Goal: Complete application form: Complete application form

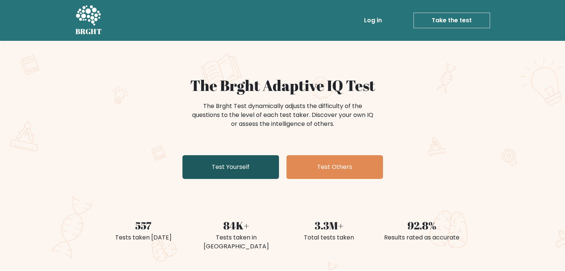
click at [232, 176] on link "Test Yourself" at bounding box center [230, 167] width 97 height 24
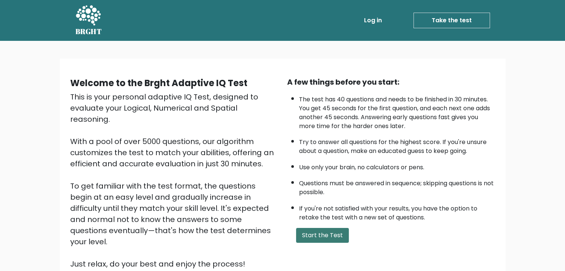
click at [321, 234] on button "Start the Test" at bounding box center [322, 235] width 53 height 15
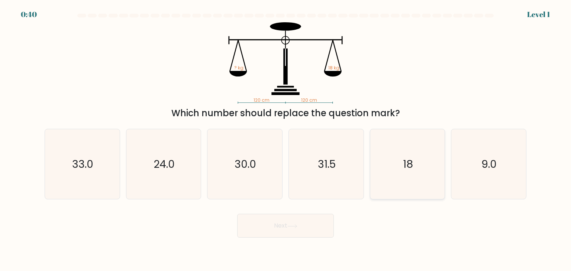
click at [410, 165] on text "18" at bounding box center [408, 164] width 10 height 15
click at [286, 139] on input "e. 18" at bounding box center [285, 138] width 0 height 4
radio input "true"
click at [300, 218] on button "Next" at bounding box center [285, 226] width 97 height 24
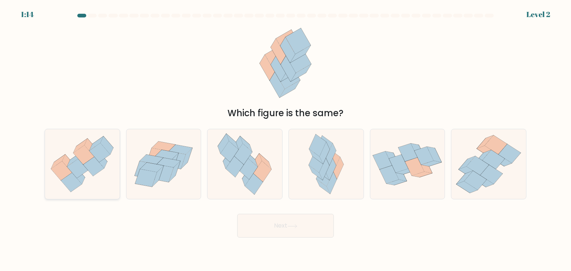
click at [98, 185] on icon at bounding box center [82, 164] width 75 height 64
click at [285, 139] on input "a." at bounding box center [285, 138] width 0 height 4
radio input "true"
click at [261, 231] on button "Next" at bounding box center [285, 226] width 97 height 24
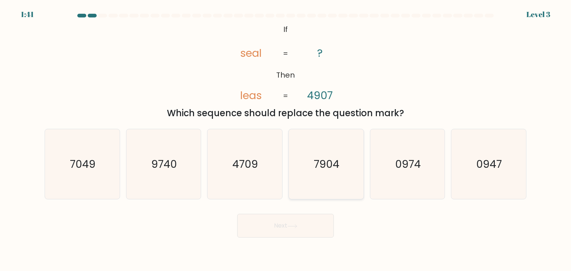
click at [335, 190] on icon "7904" at bounding box center [326, 164] width 70 height 70
click at [286, 139] on input "d. 7904" at bounding box center [285, 138] width 0 height 4
radio input "true"
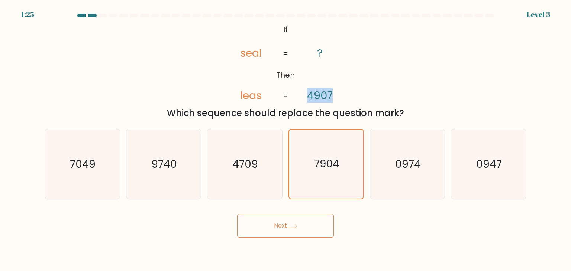
drag, startPoint x: 332, startPoint y: 95, endPoint x: 310, endPoint y: 99, distance: 23.0
click at [310, 99] on tspan "4907" at bounding box center [320, 95] width 26 height 15
click at [331, 87] on icon "@import url('https://fonts.googleapis.com/css?family=Abril+Fatface:400,100,100i…" at bounding box center [285, 62] width 132 height 81
click at [271, 231] on button "Next" at bounding box center [285, 226] width 97 height 24
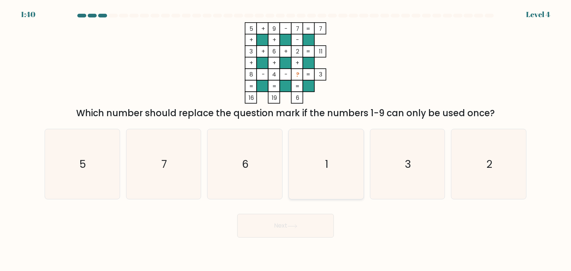
click at [306, 168] on icon "1" at bounding box center [326, 164] width 70 height 70
click at [286, 139] on input "d. 1" at bounding box center [285, 138] width 0 height 4
radio input "true"
click at [289, 222] on button "Next" at bounding box center [285, 226] width 97 height 24
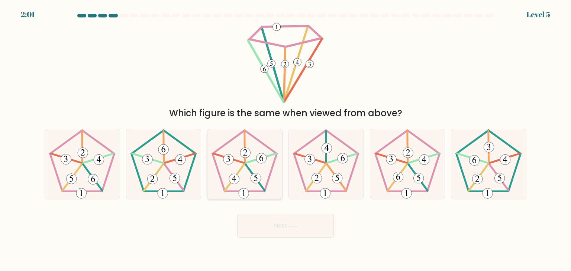
click at [268, 180] on 247 at bounding box center [245, 160] width 64 height 61
click at [285, 139] on input "c." at bounding box center [285, 138] width 0 height 4
radio input "true"
click at [271, 219] on button "Next" at bounding box center [285, 226] width 97 height 24
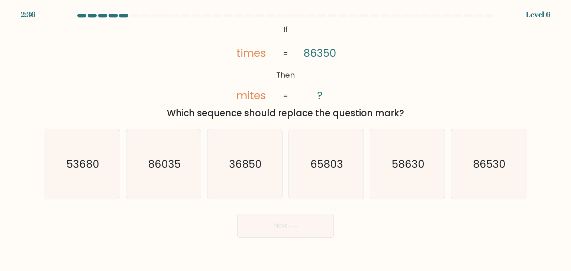
click at [237, 54] on tspan "times" at bounding box center [250, 53] width 29 height 15
click at [233, 140] on icon "36850" at bounding box center [245, 164] width 70 height 70
click at [285, 139] on input "c. 36850" at bounding box center [285, 138] width 0 height 4
radio input "true"
click at [273, 221] on button "Next" at bounding box center [285, 226] width 97 height 24
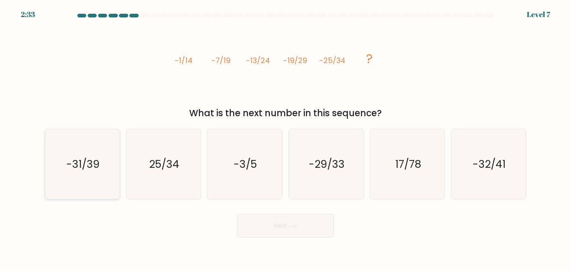
click at [93, 170] on text "-31/39" at bounding box center [82, 164] width 33 height 15
click at [285, 139] on input "a. -31/39" at bounding box center [285, 138] width 0 height 4
radio input "true"
click at [263, 224] on button "Next" at bounding box center [285, 226] width 97 height 24
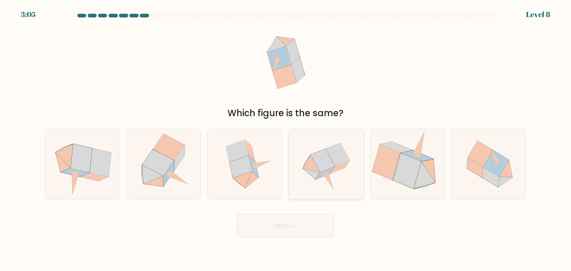
click at [331, 146] on icon at bounding box center [326, 164] width 70 height 70
click at [286, 139] on input "d." at bounding box center [285, 138] width 0 height 4
radio input "true"
click at [291, 229] on button "Next" at bounding box center [285, 226] width 97 height 24
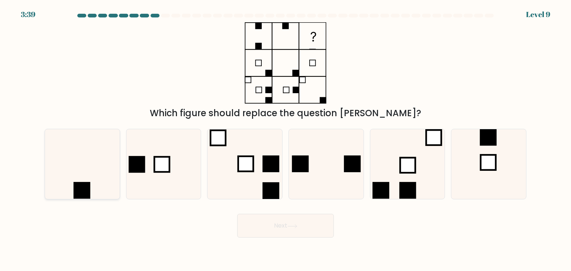
click at [76, 154] on icon at bounding box center [82, 164] width 70 height 70
click at [285, 139] on input "a." at bounding box center [285, 138] width 0 height 4
radio input "true"
click at [273, 231] on button "Next" at bounding box center [285, 226] width 97 height 24
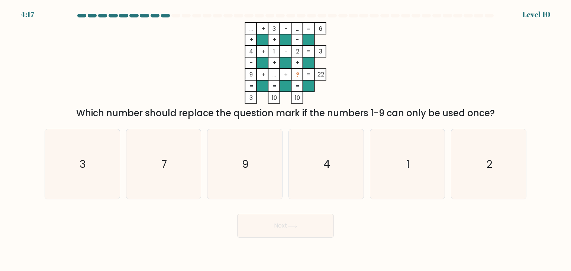
click at [271, 31] on rect at bounding box center [274, 29] width 12 height 12
click at [272, 27] on tspan "3" at bounding box center [273, 29] width 3 height 8
click at [165, 143] on icon "7" at bounding box center [164, 164] width 70 height 70
click at [285, 139] on input "b. 7" at bounding box center [285, 138] width 0 height 4
radio input "true"
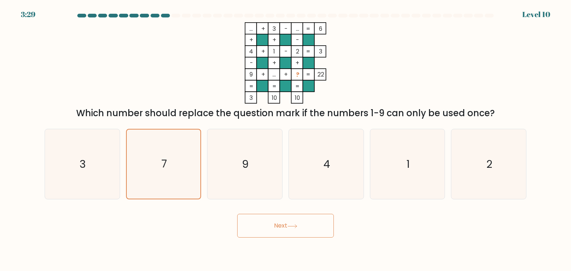
click at [297, 220] on button "Next" at bounding box center [285, 226] width 97 height 24
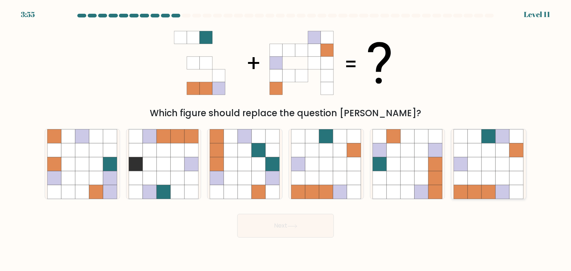
click at [515, 153] on icon at bounding box center [516, 150] width 14 height 14
click at [286, 139] on input "f." at bounding box center [285, 138] width 0 height 4
radio input "true"
click at [297, 218] on button "Next" at bounding box center [285, 226] width 97 height 24
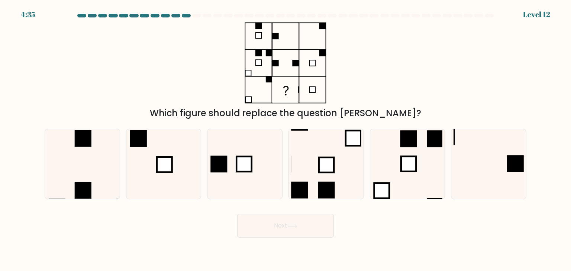
click at [250, 26] on icon at bounding box center [286, 62] width 94 height 81
click at [260, 33] on rect at bounding box center [259, 36] width 6 height 6
click at [270, 38] on icon at bounding box center [286, 62] width 94 height 81
click at [308, 38] on icon at bounding box center [286, 62] width 94 height 81
click at [246, 36] on icon at bounding box center [286, 62] width 94 height 81
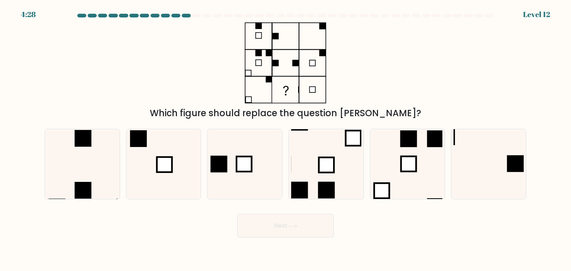
click at [276, 39] on icon at bounding box center [286, 62] width 94 height 81
click at [318, 88] on icon at bounding box center [286, 62] width 94 height 81
click at [285, 33] on icon at bounding box center [286, 62] width 94 height 81
click at [288, 70] on icon at bounding box center [286, 62] width 94 height 81
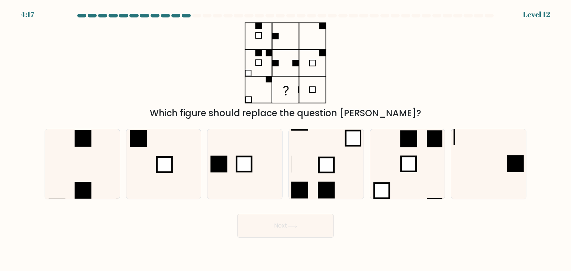
click at [467, 97] on div "Which figure should replace the question mark?" at bounding box center [285, 71] width 490 height 98
click at [482, 152] on icon at bounding box center [488, 164] width 70 height 70
click at [286, 139] on input "f." at bounding box center [285, 138] width 0 height 4
radio input "true"
click at [307, 238] on body "4:08 Level 12" at bounding box center [285, 135] width 571 height 271
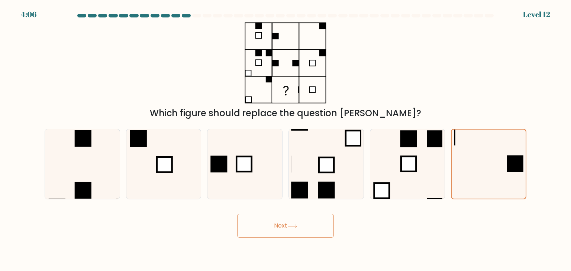
click at [307, 235] on button "Next" at bounding box center [285, 226] width 97 height 24
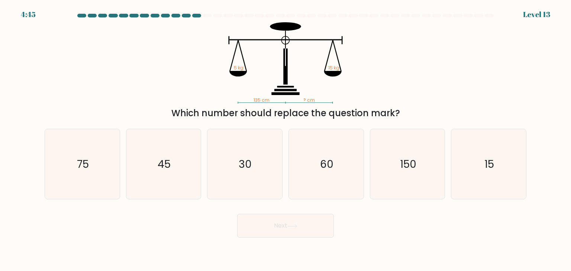
click at [270, 100] on icon "135 cm ? cm 5 kg 15 kg" at bounding box center [285, 62] width 223 height 81
click at [293, 103] on icon "135 cm ? cm 5 kg 15 kg" at bounding box center [285, 62] width 223 height 81
click at [300, 100] on icon "135 cm ? cm 5 kg 15 kg" at bounding box center [285, 62] width 223 height 81
click at [170, 165] on text "45" at bounding box center [164, 164] width 13 height 15
click at [285, 139] on input "b. 45" at bounding box center [285, 138] width 0 height 4
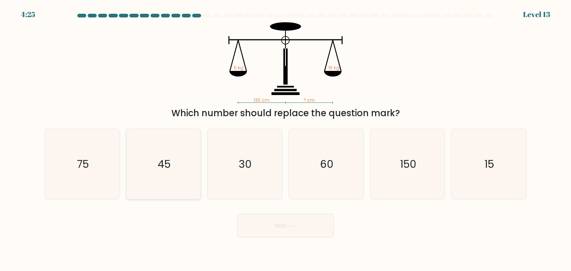
radio input "true"
click at [271, 231] on button "Next" at bounding box center [285, 226] width 97 height 24
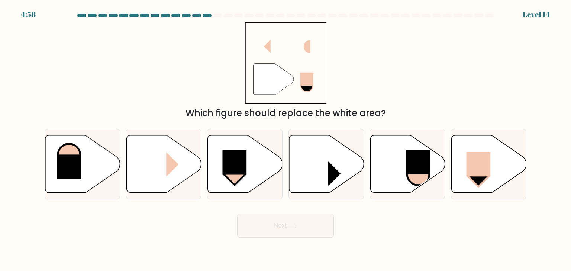
click at [273, 60] on icon """ at bounding box center [285, 62] width 81 height 81
click at [476, 171] on rect at bounding box center [478, 164] width 24 height 25
click at [286, 139] on input "f." at bounding box center [285, 138] width 0 height 4
radio input "true"
click at [295, 225] on icon at bounding box center [292, 226] width 10 height 4
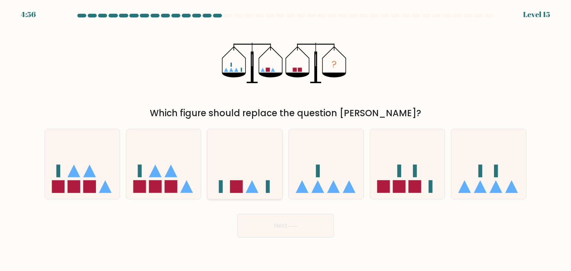
click at [220, 158] on icon at bounding box center [244, 164] width 75 height 62
click at [285, 139] on input "c." at bounding box center [285, 138] width 0 height 4
radio input "true"
click at [271, 218] on button "Next" at bounding box center [285, 226] width 97 height 24
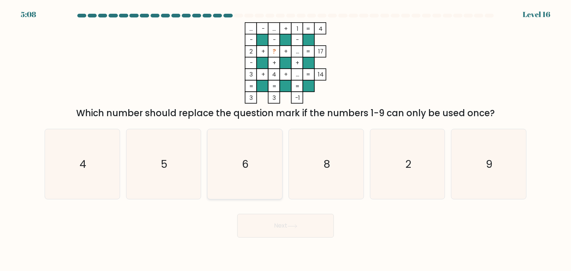
click at [245, 182] on icon "6" at bounding box center [245, 164] width 70 height 70
click at [285, 139] on input "c. 6" at bounding box center [285, 138] width 0 height 4
radio input "true"
click at [292, 214] on button "Next" at bounding box center [285, 226] width 97 height 24
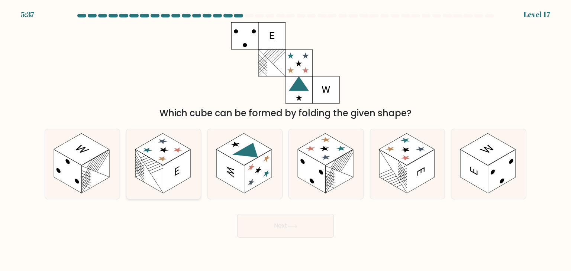
click at [172, 169] on rect at bounding box center [177, 172] width 28 height 44
click at [285, 139] on input "b." at bounding box center [285, 138] width 0 height 4
radio input "true"
click at [268, 219] on button "Next" at bounding box center [285, 226] width 97 height 24
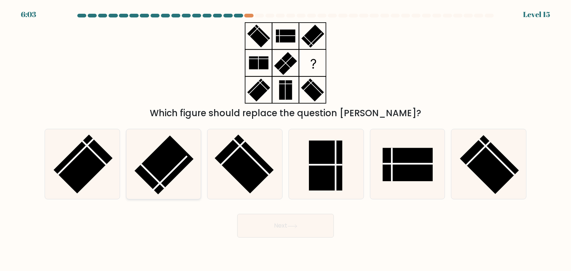
click at [166, 163] on rect at bounding box center [164, 165] width 59 height 59
click at [285, 139] on input "b." at bounding box center [285, 138] width 0 height 4
radio input "true"
click at [325, 187] on rect at bounding box center [325, 166] width 33 height 50
click at [286, 139] on input "d." at bounding box center [285, 138] width 0 height 4
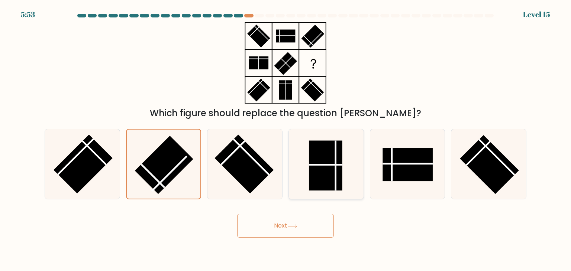
radio input "true"
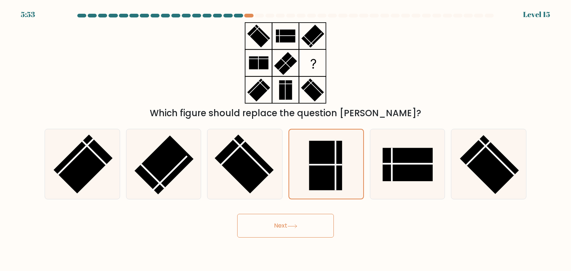
click at [283, 232] on button "Next" at bounding box center [285, 226] width 97 height 24
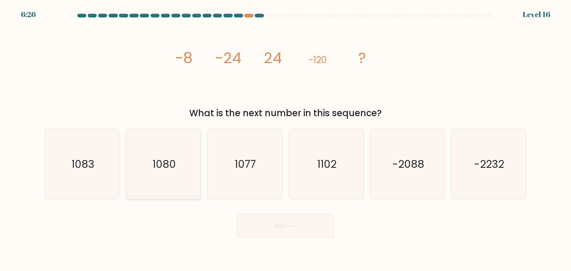
click at [163, 164] on text "1080" at bounding box center [163, 164] width 23 height 15
click at [285, 139] on input "b. 1080" at bounding box center [285, 138] width 0 height 4
radio input "true"
click at [266, 227] on button "Next" at bounding box center [285, 226] width 97 height 24
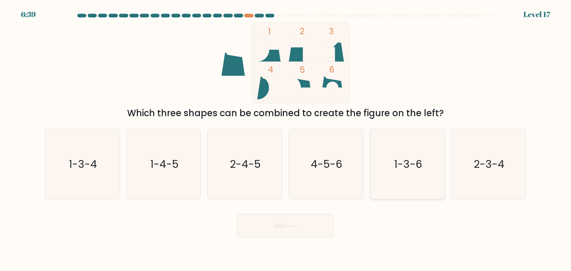
click at [415, 172] on icon "1-3-6" at bounding box center [407, 164] width 70 height 70
click at [286, 139] on input "e. 1-3-6" at bounding box center [285, 138] width 0 height 4
radio input "true"
click at [286, 222] on button "Next" at bounding box center [285, 226] width 97 height 24
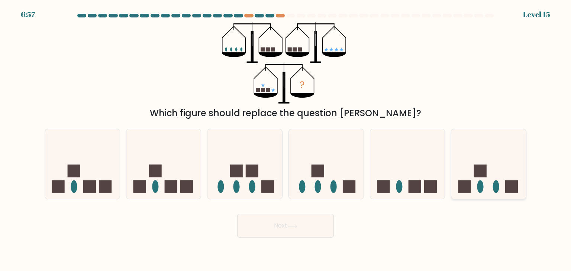
click at [497, 173] on icon at bounding box center [488, 164] width 75 height 62
click at [286, 139] on input "f." at bounding box center [285, 138] width 0 height 4
radio input "true"
click at [291, 221] on button "Next" at bounding box center [285, 226] width 97 height 24
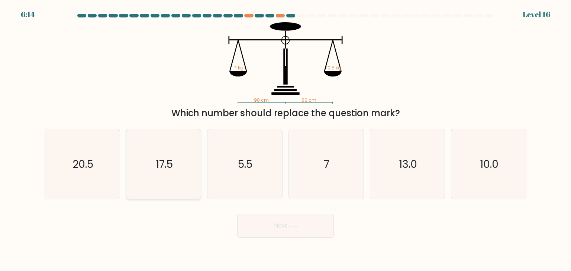
click at [163, 195] on icon "17.5" at bounding box center [164, 164] width 70 height 70
click at [285, 139] on input "b. 17.5" at bounding box center [285, 138] width 0 height 4
radio input "true"
click at [266, 227] on button "Next" at bounding box center [285, 226] width 97 height 24
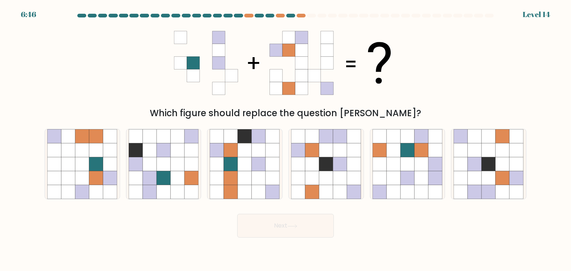
click at [290, 67] on icon at bounding box center [288, 62] width 13 height 13
click at [289, 67] on icon at bounding box center [288, 62] width 13 height 13
click at [238, 174] on icon at bounding box center [245, 178] width 14 height 14
click at [285, 139] on input "c." at bounding box center [285, 138] width 0 height 4
radio input "true"
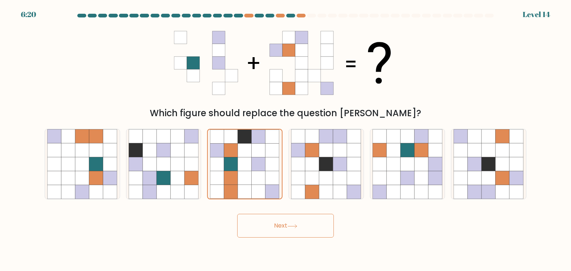
click at [249, 213] on div "Next" at bounding box center [285, 222] width 490 height 29
click at [251, 215] on button "Next" at bounding box center [285, 226] width 97 height 24
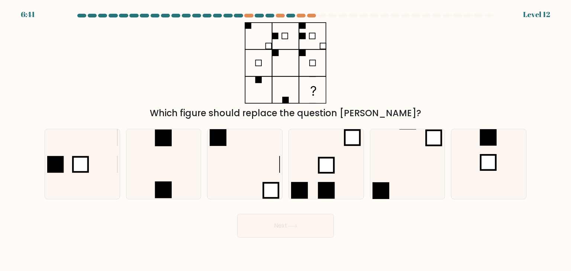
click at [301, 91] on rect at bounding box center [312, 90] width 26 height 26
click at [323, 103] on rect at bounding box center [312, 90] width 27 height 27
click at [306, 143] on icon at bounding box center [326, 164] width 70 height 70
click at [286, 139] on input "d." at bounding box center [285, 138] width 0 height 4
radio input "true"
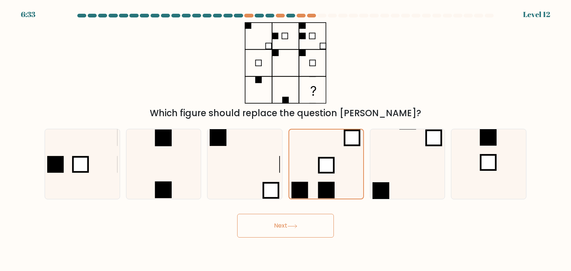
click at [274, 230] on button "Next" at bounding box center [285, 226] width 97 height 24
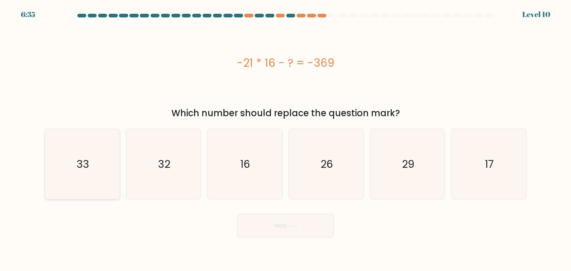
click at [89, 173] on icon "33" at bounding box center [82, 164] width 70 height 70
click at [285, 139] on input "a. 33" at bounding box center [285, 138] width 0 height 4
radio input "true"
click at [283, 225] on button "Next" at bounding box center [285, 226] width 97 height 24
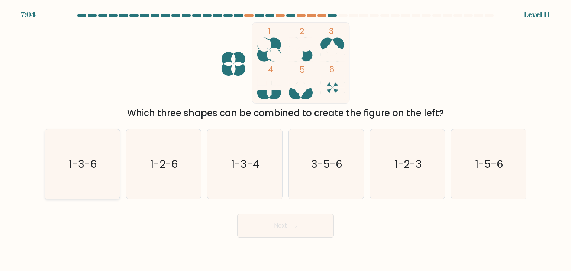
click at [104, 168] on icon "1-3-6" at bounding box center [82, 164] width 70 height 70
click at [285, 139] on input "a. 1-3-6" at bounding box center [285, 138] width 0 height 4
radio input "true"
click at [299, 228] on button "Next" at bounding box center [285, 226] width 97 height 24
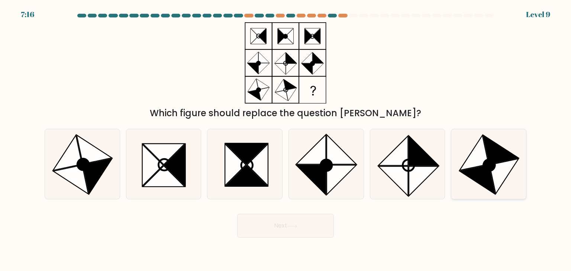
click at [480, 157] on icon at bounding box center [474, 152] width 29 height 35
click at [286, 139] on input "f." at bounding box center [285, 138] width 0 height 4
radio input "true"
click at [301, 226] on button "Next" at bounding box center [285, 226] width 97 height 24
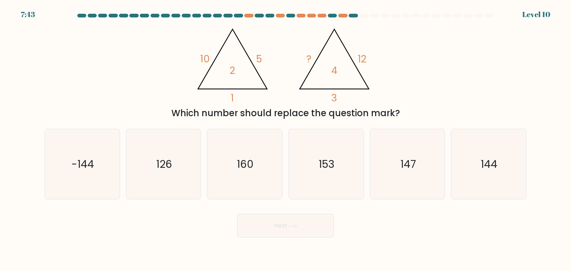
click at [231, 99] on tspan "1" at bounding box center [232, 98] width 3 height 14
click at [476, 157] on icon "144" at bounding box center [488, 164] width 70 height 70
click at [286, 139] on input "f. 144" at bounding box center [285, 138] width 0 height 4
radio input "true"
click at [300, 219] on button "Next" at bounding box center [285, 226] width 97 height 24
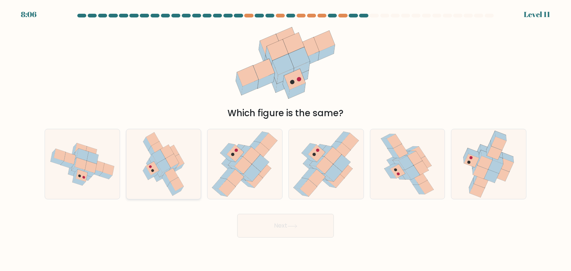
click at [153, 175] on icon at bounding box center [153, 175] width 11 height 9
click at [285, 139] on input "b." at bounding box center [285, 138] width 0 height 4
radio input "true"
click at [236, 224] on div "Next" at bounding box center [285, 222] width 490 height 29
click at [244, 231] on button "Next" at bounding box center [285, 226] width 97 height 24
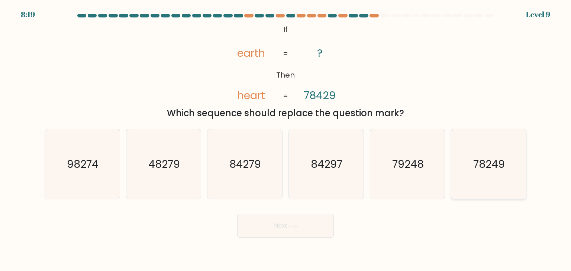
click at [492, 180] on icon "78249" at bounding box center [488, 164] width 70 height 70
click at [286, 139] on input "f. 78249" at bounding box center [285, 138] width 0 height 4
radio input "true"
click at [290, 224] on icon at bounding box center [292, 226] width 10 height 4
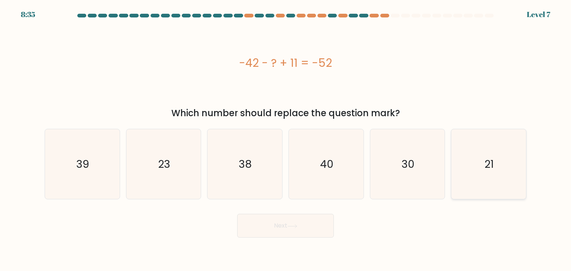
click at [486, 165] on text "21" at bounding box center [489, 164] width 9 height 15
click at [286, 139] on input "f. 21" at bounding box center [285, 138] width 0 height 4
radio input "true"
click at [291, 222] on button "Next" at bounding box center [285, 226] width 97 height 24
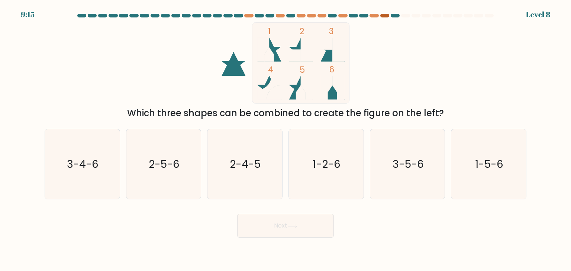
click at [385, 16] on div at bounding box center [384, 16] width 9 height 4
click at [386, 15] on div at bounding box center [384, 16] width 9 height 4
click at [395, 13] on div "9:12 Level 8" at bounding box center [285, 10] width 571 height 20
click at [374, 18] on div at bounding box center [285, 17] width 490 height 7
click at [365, 14] on div at bounding box center [363, 16] width 9 height 4
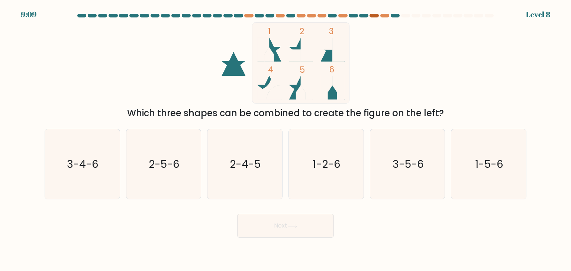
click at [375, 16] on div at bounding box center [373, 16] width 9 height 4
click at [382, 17] on div at bounding box center [285, 17] width 490 height 7
click at [382, 15] on div at bounding box center [384, 16] width 9 height 4
click at [317, 161] on text "1-2-6" at bounding box center [327, 164] width 28 height 15
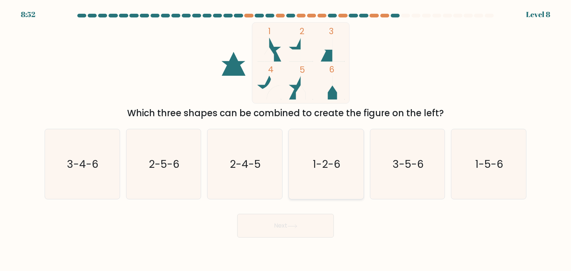
click at [286, 139] on input "d. 1-2-6" at bounding box center [285, 138] width 0 height 4
radio input "true"
click at [287, 226] on button "Next" at bounding box center [285, 226] width 97 height 24
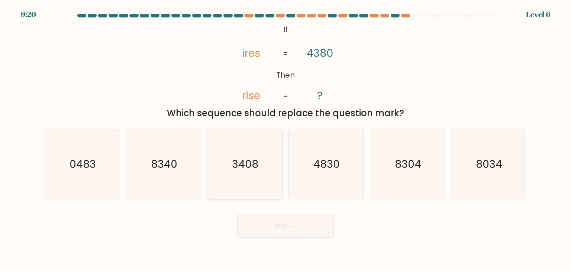
click at [230, 163] on icon "3408" at bounding box center [245, 164] width 70 height 70
click at [285, 139] on input "c. 3408" at bounding box center [285, 138] width 0 height 4
radio input "true"
click at [276, 220] on button "Next" at bounding box center [285, 226] width 97 height 24
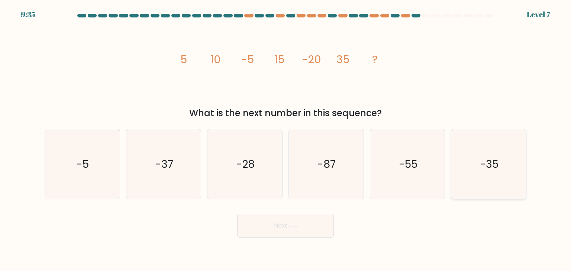
click at [480, 166] on text "-35" at bounding box center [489, 164] width 19 height 15
click at [286, 139] on input "f. -35" at bounding box center [285, 138] width 0 height 4
radio input "true"
click at [276, 227] on button "Next" at bounding box center [285, 226] width 97 height 24
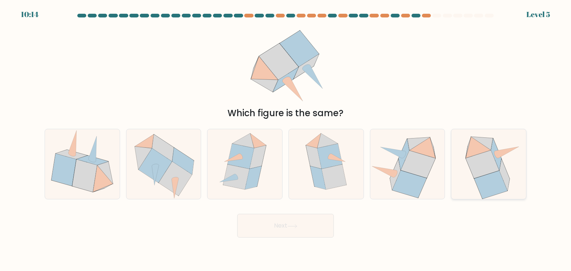
click at [471, 166] on icon at bounding box center [482, 164] width 33 height 28
click at [286, 139] on input "f." at bounding box center [285, 138] width 0 height 4
radio input "true"
click at [384, 198] on icon at bounding box center [407, 164] width 75 height 68
click at [286, 139] on input "e." at bounding box center [285, 138] width 0 height 4
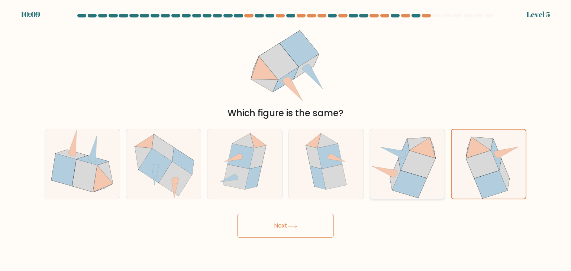
radio input "true"
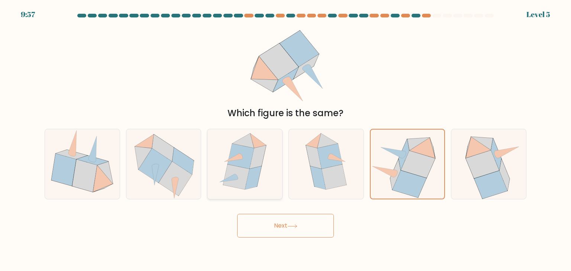
click at [226, 165] on icon at bounding box center [244, 164] width 60 height 70
click at [285, 139] on input "c." at bounding box center [285, 138] width 0 height 4
radio input "true"
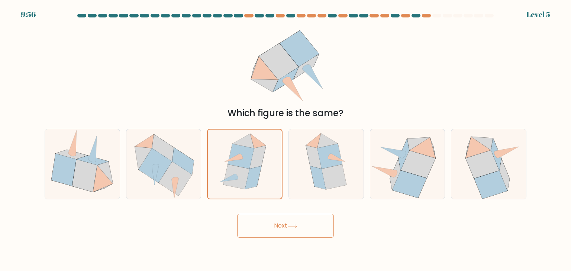
click at [265, 233] on button "Next" at bounding box center [285, 226] width 97 height 24
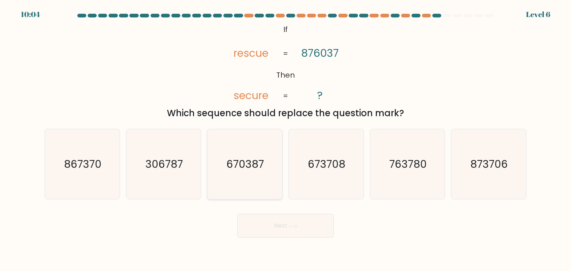
click at [252, 158] on text "670387" at bounding box center [246, 164] width 38 height 15
click at [285, 139] on input "c. 670387" at bounding box center [285, 138] width 0 height 4
radio input "true"
click at [315, 222] on button "Next" at bounding box center [285, 226] width 97 height 24
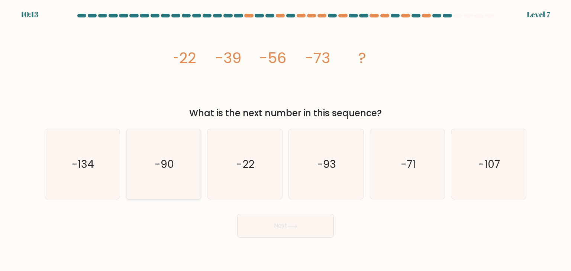
click at [199, 149] on div "-90" at bounding box center [163, 164] width 75 height 71
click at [285, 139] on input "b. -90" at bounding box center [285, 138] width 0 height 4
radio input "true"
click at [256, 224] on button "Next" at bounding box center [285, 226] width 97 height 24
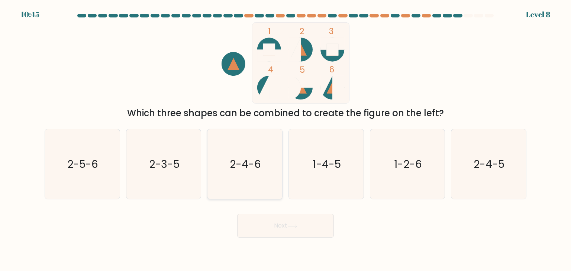
click at [221, 155] on icon "2-4-6" at bounding box center [245, 164] width 70 height 70
click at [285, 139] on input "c. 2-4-6" at bounding box center [285, 138] width 0 height 4
radio input "true"
click at [300, 233] on button "Next" at bounding box center [285, 226] width 97 height 24
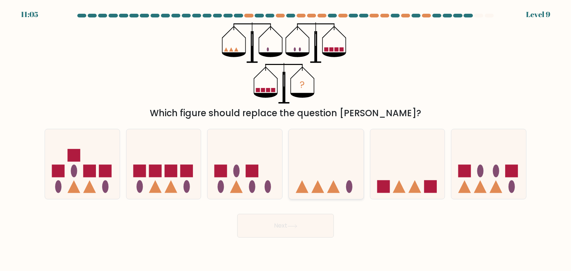
click at [330, 174] on icon at bounding box center [326, 164] width 75 height 62
click at [286, 139] on input "d." at bounding box center [285, 138] width 0 height 4
radio input "true"
click at [301, 224] on button "Next" at bounding box center [285, 226] width 97 height 24
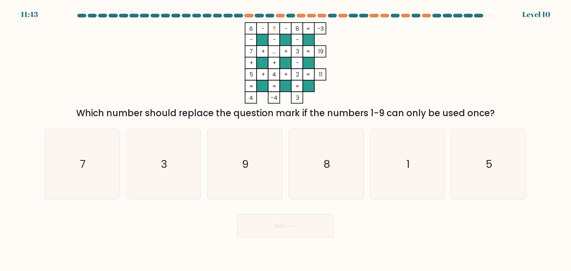
click at [248, 27] on rect at bounding box center [251, 29] width 12 height 12
click at [268, 30] on rect at bounding box center [274, 29] width 12 height 12
click at [292, 30] on rect at bounding box center [297, 29] width 12 height 12
click at [404, 151] on icon "1" at bounding box center [407, 164] width 70 height 70
click at [286, 139] on input "e. 1" at bounding box center [285, 138] width 0 height 4
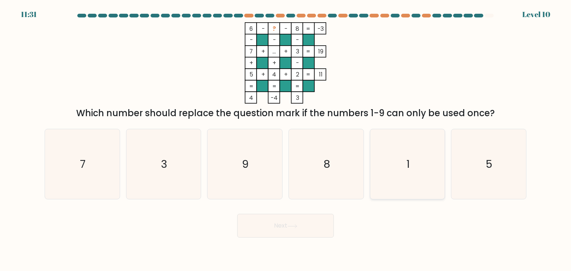
radio input "true"
click at [261, 230] on button "Next" at bounding box center [285, 226] width 97 height 24
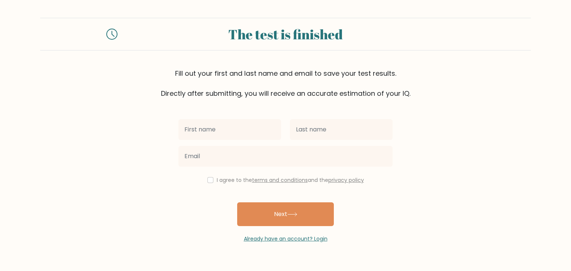
click at [217, 178] on label "I agree to the terms and conditions and the privacy policy" at bounding box center [290, 179] width 147 height 7
click at [210, 180] on input "checkbox" at bounding box center [210, 180] width 6 height 6
checkbox input "true"
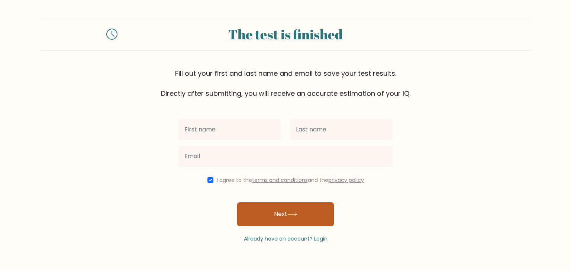
click at [264, 218] on button "Next" at bounding box center [285, 215] width 97 height 24
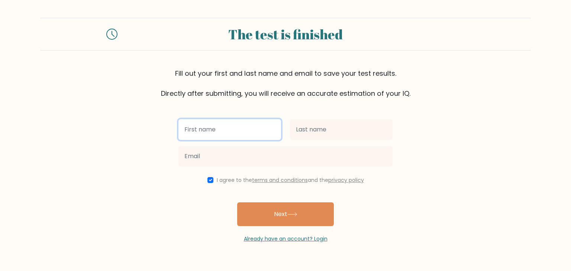
click at [231, 139] on input "text" at bounding box center [229, 129] width 103 height 21
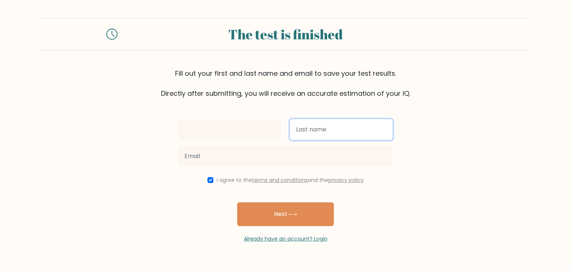
click at [302, 130] on input "text" at bounding box center [341, 129] width 103 height 21
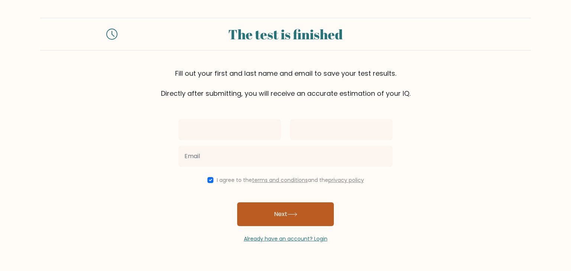
click at [278, 211] on button "Next" at bounding box center [285, 215] width 97 height 24
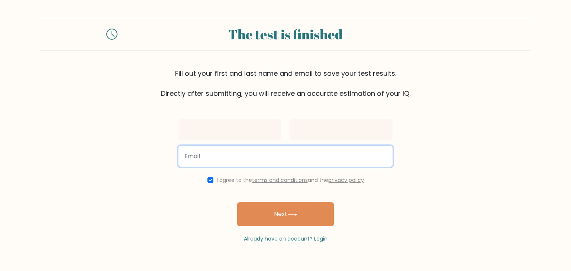
click at [260, 156] on input "email" at bounding box center [285, 156] width 214 height 21
click at [202, 157] on input "email" at bounding box center [285, 156] width 214 height 21
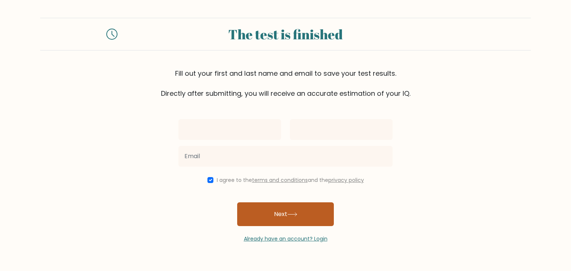
click at [256, 215] on button "Next" at bounding box center [285, 215] width 97 height 24
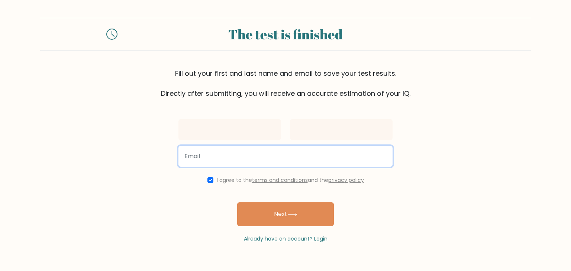
click at [220, 153] on input "email" at bounding box center [285, 156] width 214 height 21
type input "aydenbray29@gmail.com"
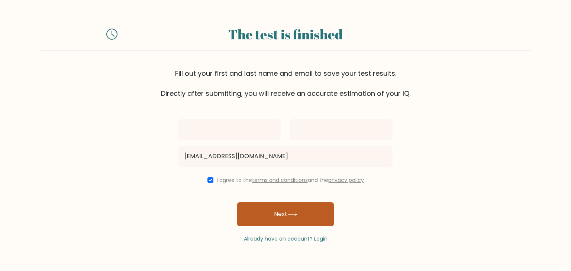
click at [262, 209] on button "Next" at bounding box center [285, 215] width 97 height 24
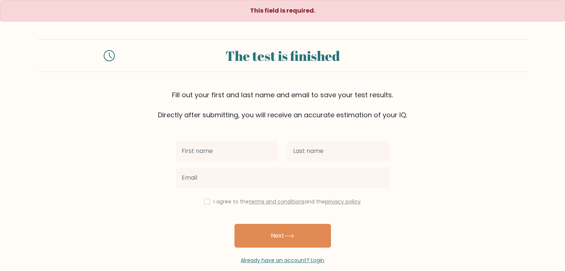
click at [234, 146] on input "text" at bounding box center [227, 151] width 103 height 21
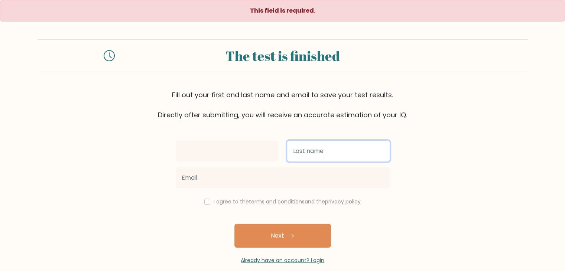
click at [307, 153] on input "text" at bounding box center [338, 151] width 103 height 21
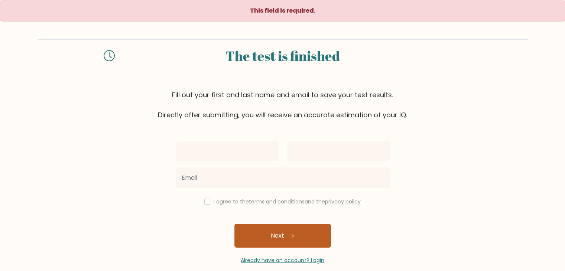
click at [292, 230] on button "Next" at bounding box center [282, 236] width 97 height 24
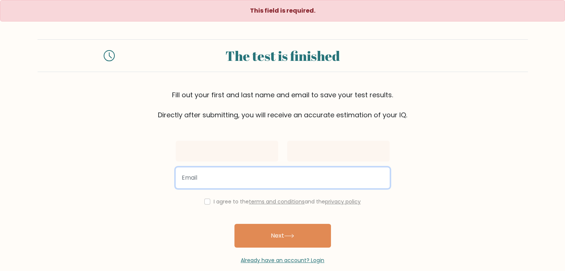
click at [238, 170] on input "email" at bounding box center [283, 178] width 214 height 21
type input "aydenbray29@gmail.com"
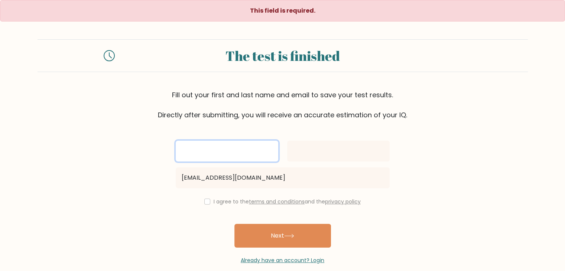
click at [229, 161] on input "text" at bounding box center [227, 151] width 103 height 21
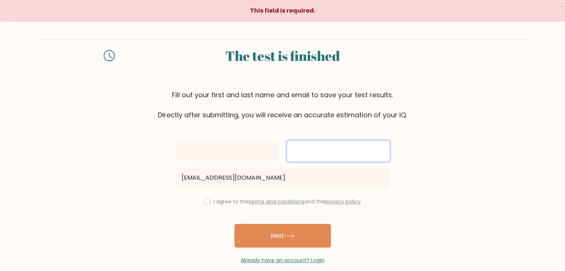
click at [317, 154] on input "text" at bounding box center [338, 151] width 103 height 21
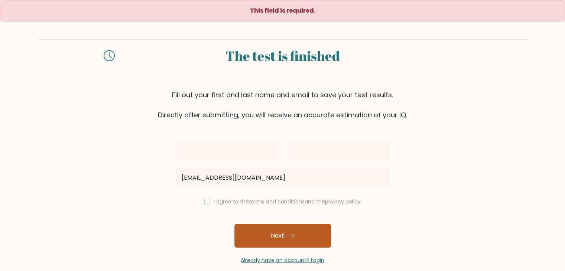
click at [289, 234] on icon at bounding box center [289, 236] width 10 height 4
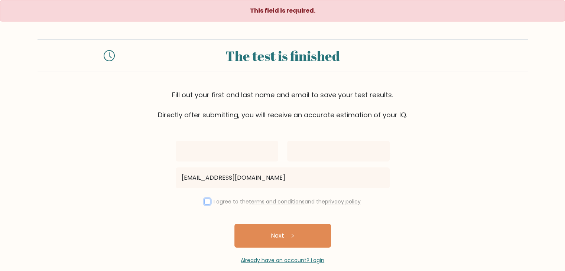
click at [207, 204] on input "checkbox" at bounding box center [207, 202] width 6 height 6
checkbox input "true"
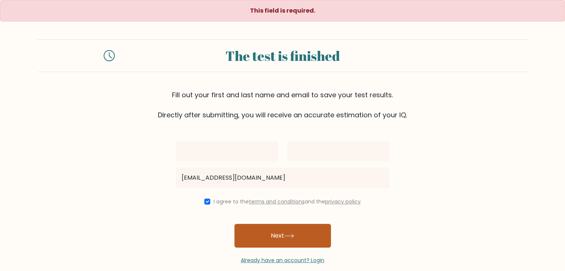
click at [256, 233] on button "Next" at bounding box center [282, 236] width 97 height 24
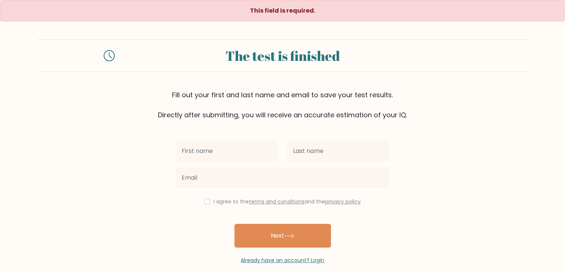
click at [235, 159] on input "text" at bounding box center [227, 151] width 103 height 21
type input "Ayden"
click at [37, 81] on form "The test is finished Fill out your first and last name and email to save your t…" at bounding box center [282, 151] width 565 height 225
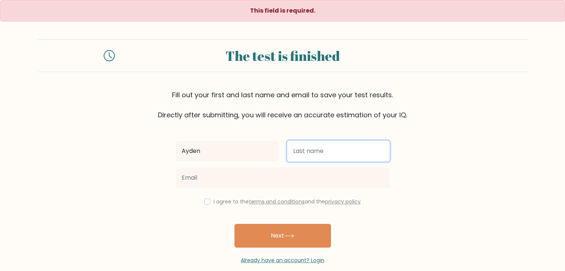
click at [306, 155] on input "text" at bounding box center [338, 151] width 103 height 21
type input "Linaker"
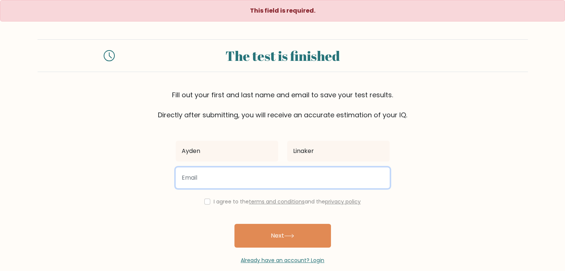
click at [292, 174] on input "email" at bounding box center [283, 178] width 214 height 21
type input "[EMAIL_ADDRESS][DOMAIN_NAME]"
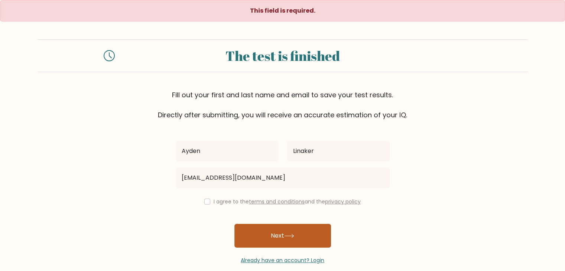
click at [267, 228] on button "Next" at bounding box center [282, 236] width 97 height 24
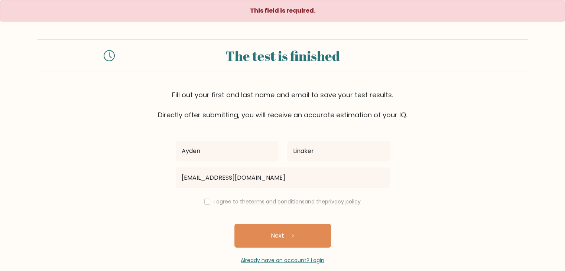
click at [231, 198] on label "I agree to the terms and conditions and the privacy policy" at bounding box center [287, 201] width 147 height 7
click at [207, 198] on div "I agree to the terms and conditions and the privacy policy" at bounding box center [282, 201] width 223 height 9
click at [208, 203] on input "checkbox" at bounding box center [207, 202] width 6 height 6
checkbox input "true"
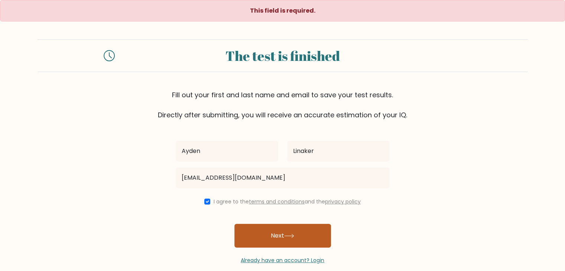
click at [273, 244] on button "Next" at bounding box center [282, 236] width 97 height 24
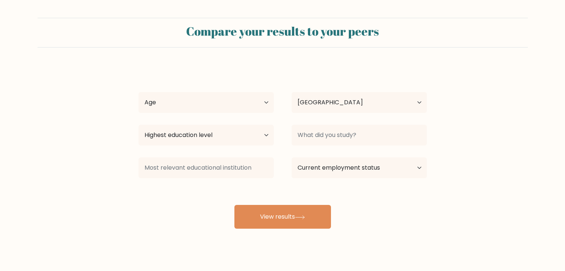
select select "GB"
click at [198, 109] on select "Age Under [DEMOGRAPHIC_DATA] [DEMOGRAPHIC_DATA] [DEMOGRAPHIC_DATA] [DEMOGRAPHIC…" at bounding box center [206, 102] width 135 height 21
select select "min_18"
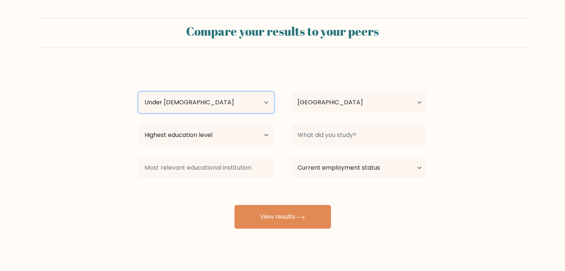
click at [139, 92] on select "Age Under [DEMOGRAPHIC_DATA] [DEMOGRAPHIC_DATA] [DEMOGRAPHIC_DATA] [DEMOGRAPHIC…" at bounding box center [206, 102] width 135 height 21
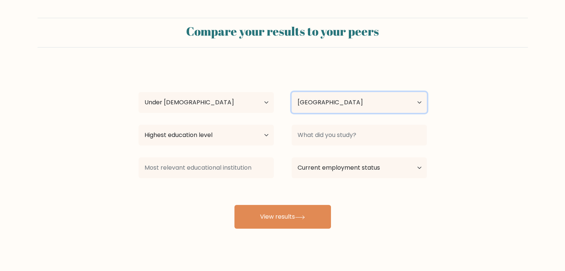
click at [326, 97] on select "Country [GEOGRAPHIC_DATA] [GEOGRAPHIC_DATA] [GEOGRAPHIC_DATA] [US_STATE] [GEOGR…" at bounding box center [359, 102] width 135 height 21
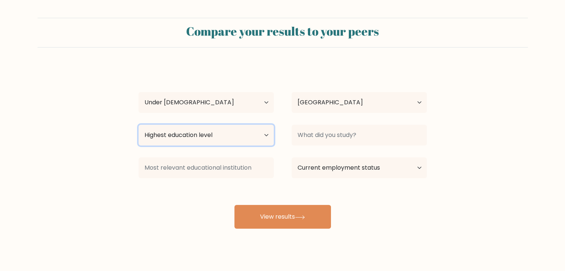
click at [221, 130] on select "Highest education level No schooling Primary Lower Secondary Upper Secondary Oc…" at bounding box center [206, 135] width 135 height 21
select select "lower_secondary"
click at [139, 125] on select "Highest education level No schooling Primary Lower Secondary Upper Secondary Oc…" at bounding box center [206, 135] width 135 height 21
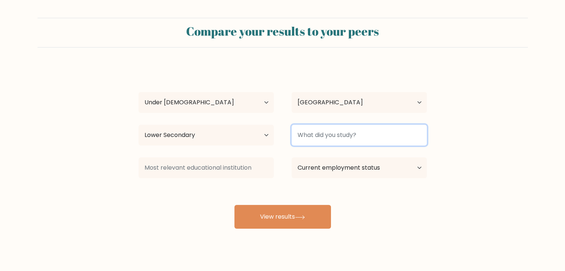
click at [305, 137] on input at bounding box center [359, 135] width 135 height 21
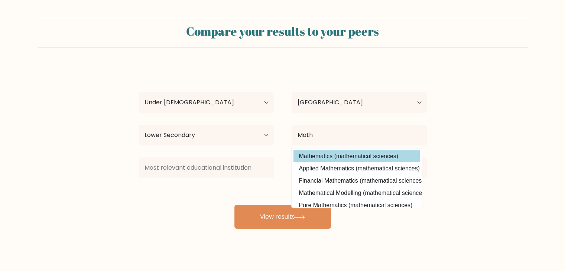
click at [326, 159] on option "Mathematics (mathematical sciences)" at bounding box center [357, 156] width 126 height 12
type input "Mathematics"
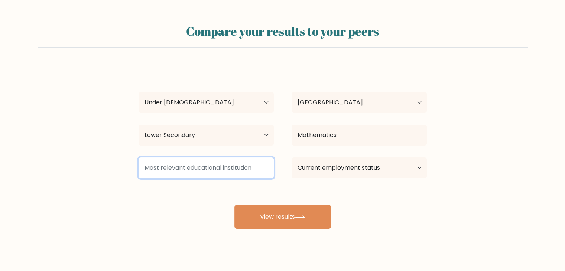
click at [217, 167] on input at bounding box center [206, 168] width 135 height 21
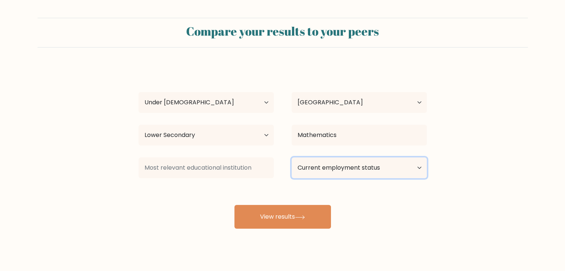
click at [339, 175] on select "Current employment status Employed Student Retired Other / prefer not to answer" at bounding box center [359, 168] width 135 height 21
select select "student"
click at [292, 158] on select "Current employment status Employed Student Retired Other / prefer not to answer" at bounding box center [359, 168] width 135 height 21
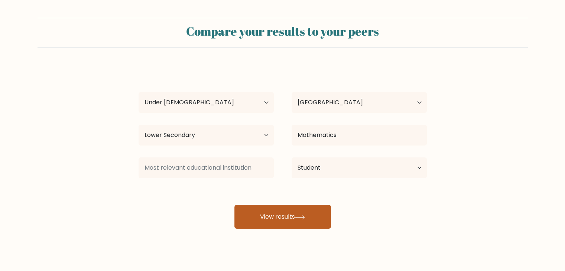
click at [310, 220] on button "View results" at bounding box center [282, 217] width 97 height 24
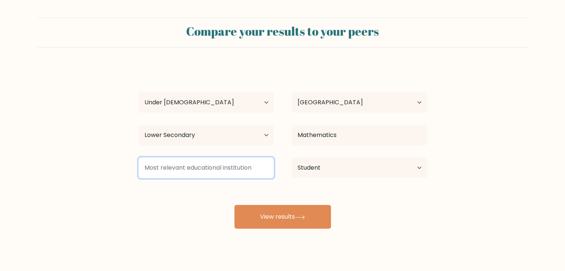
click at [223, 171] on input at bounding box center [206, 168] width 135 height 21
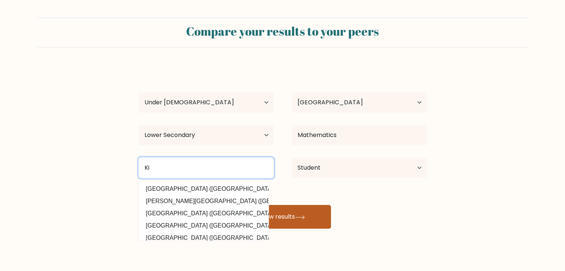
type input "K"
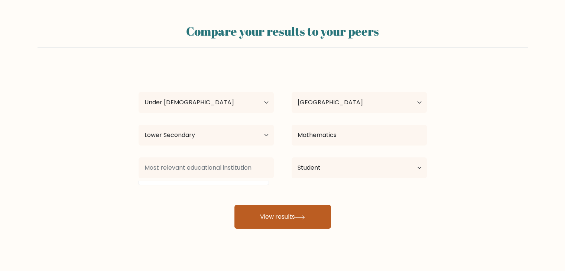
click at [248, 212] on button "View results" at bounding box center [282, 217] width 97 height 24
